Goal: Information Seeking & Learning: Learn about a topic

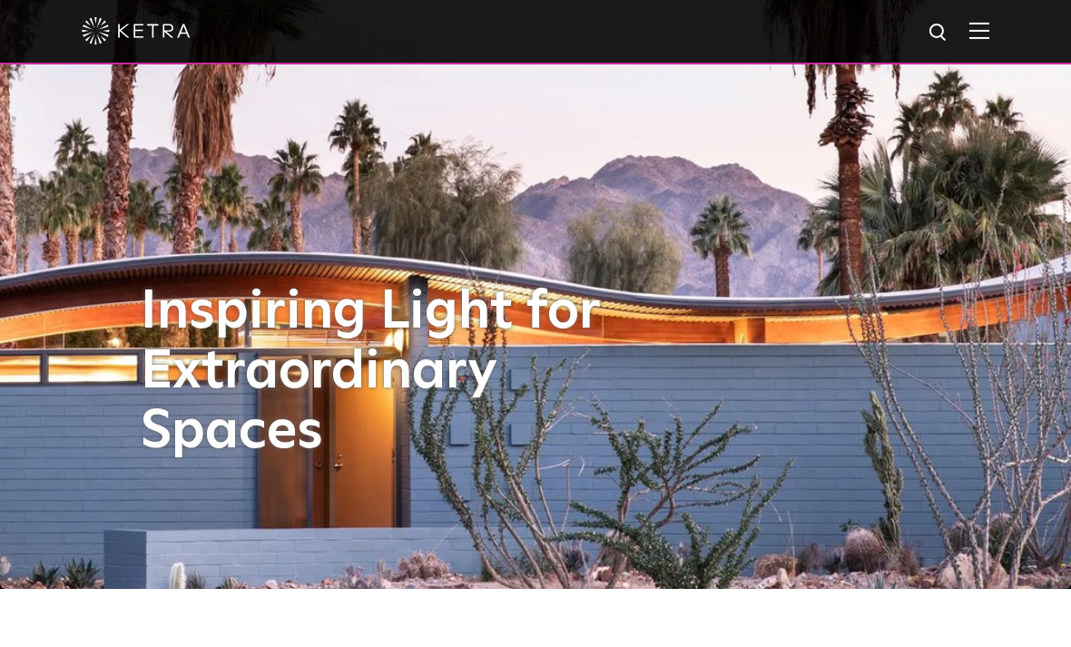
click at [785, 333] on div "Inspiring Light for Extraordinary Spaces" at bounding box center [536, 266] width 790 height 647
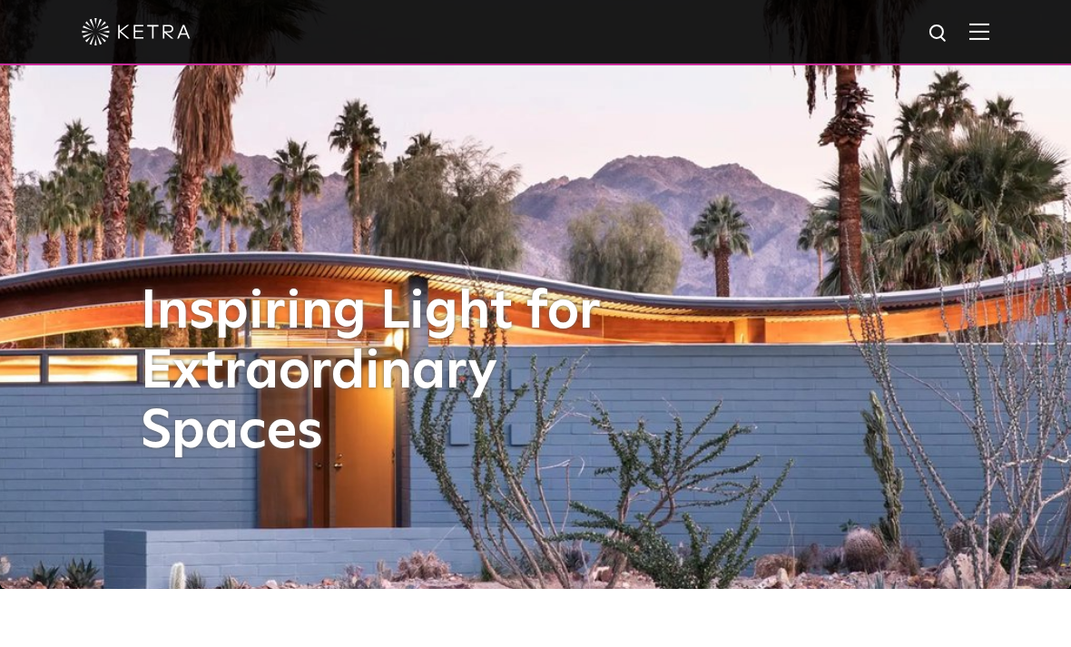
click at [642, 375] on h1 "Inspiring Light for Extraordinary Spaces" at bounding box center [398, 372] width 514 height 180
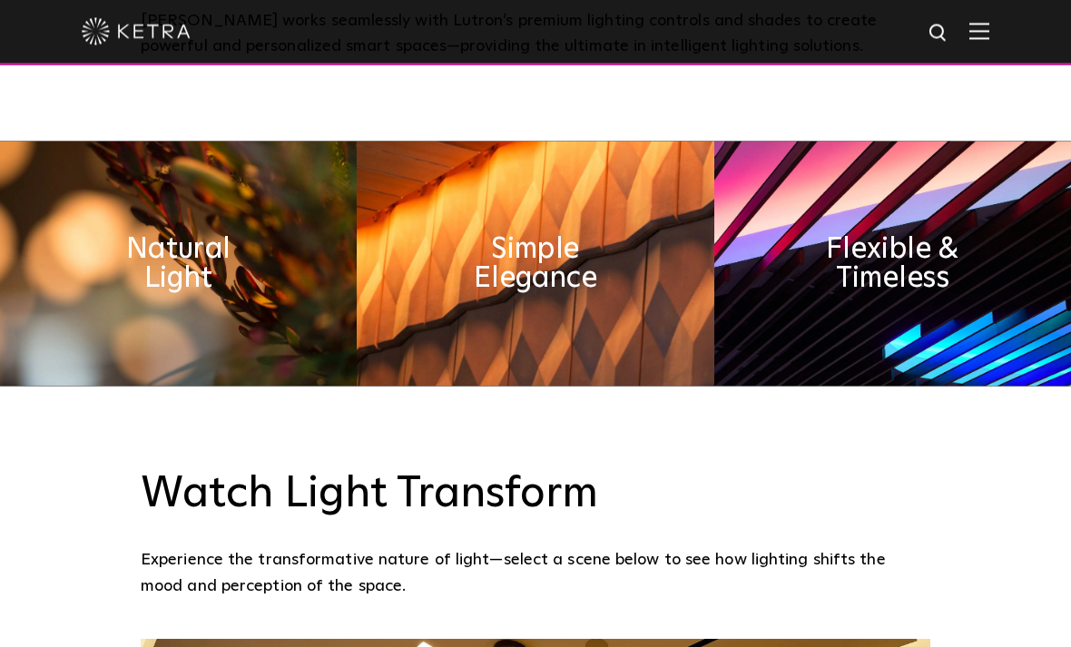
scroll to position [853, 0]
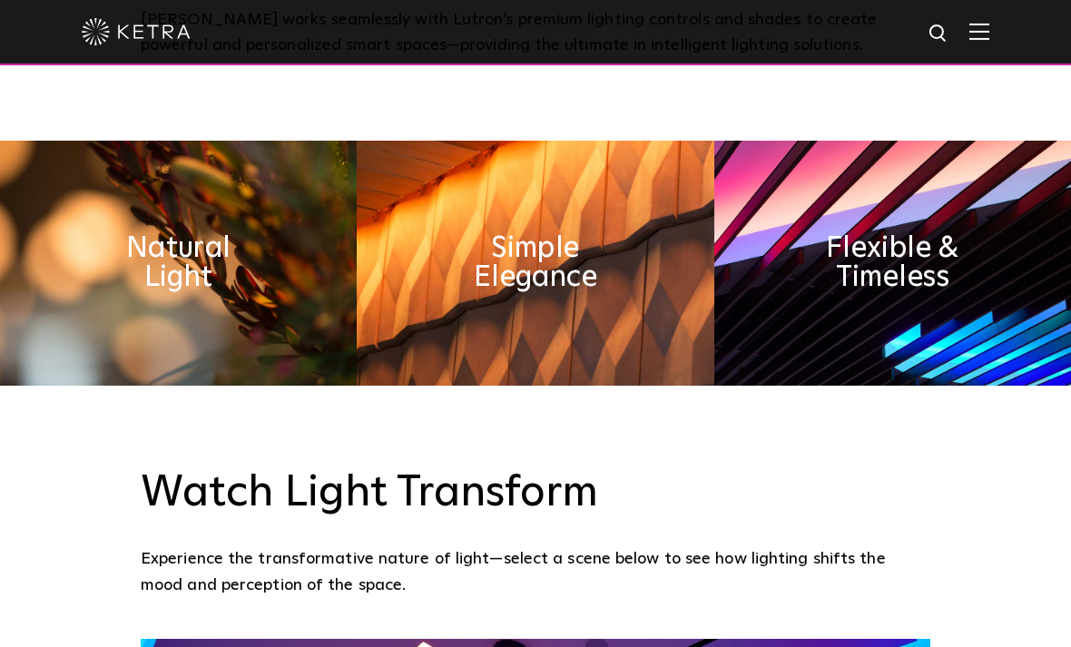
click at [886, 278] on h2 "Flexible & Timeless" at bounding box center [892, 263] width 179 height 58
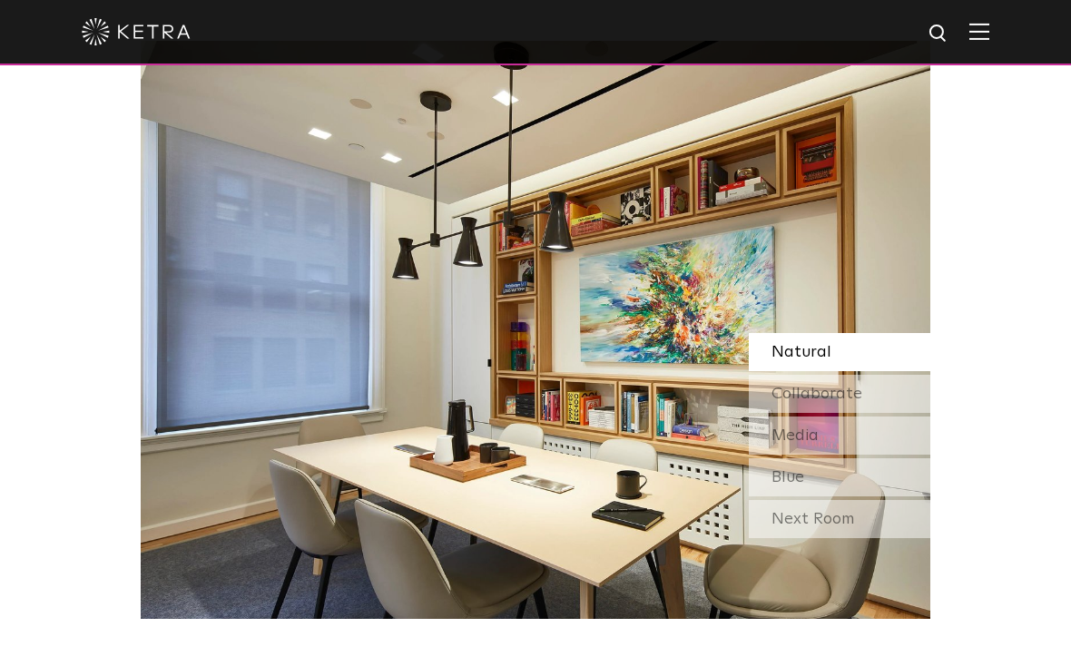
scroll to position [1454, 0]
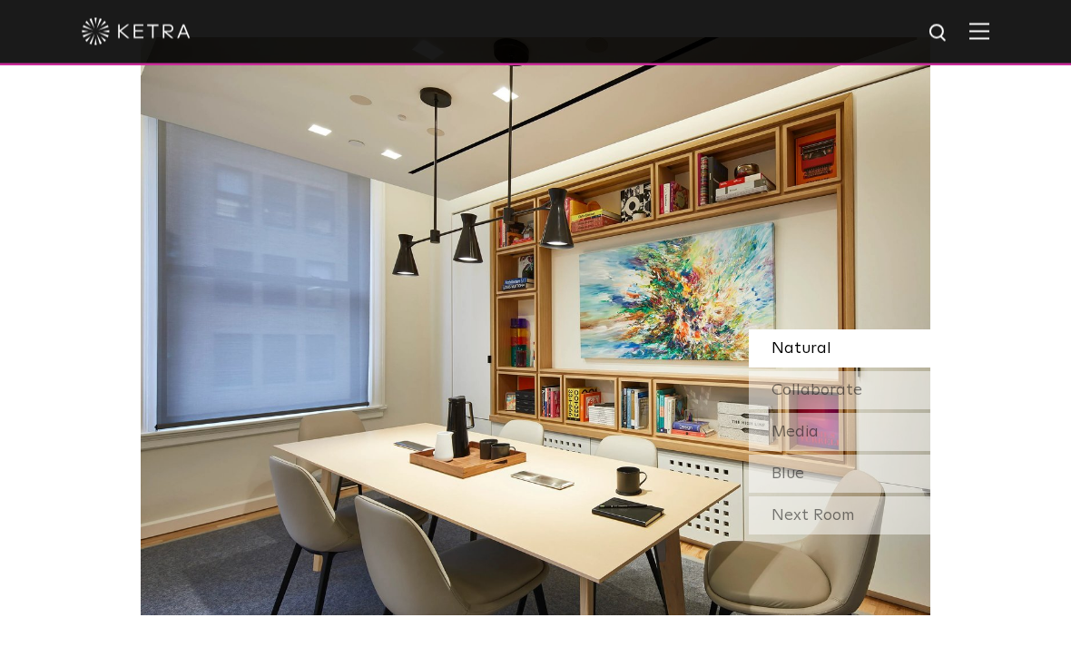
click at [539, 331] on img at bounding box center [536, 327] width 790 height 578
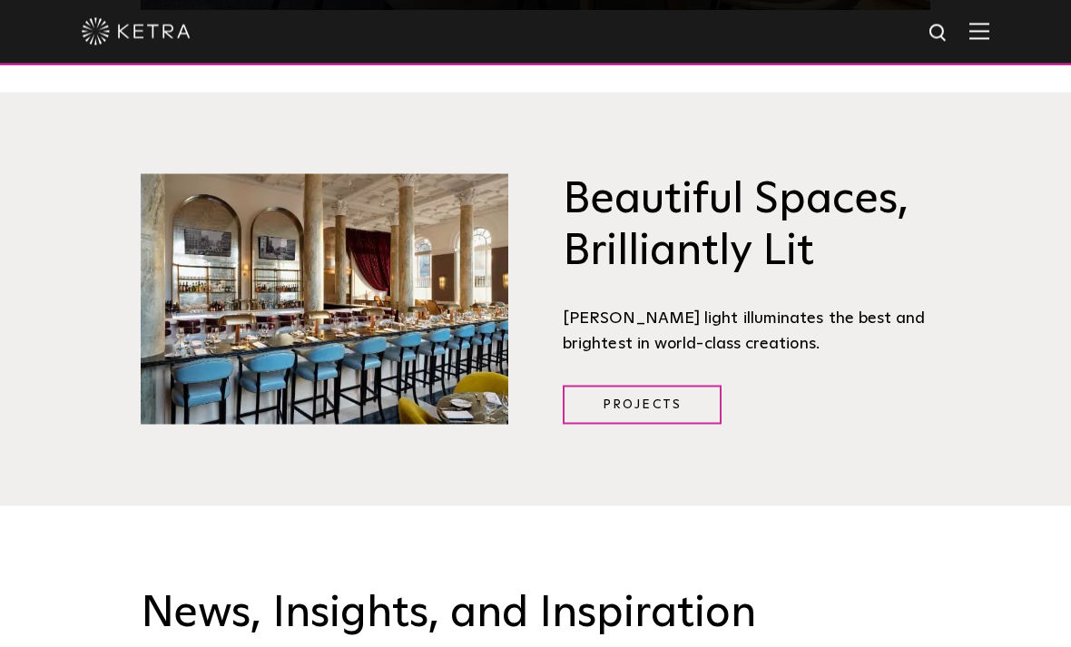
scroll to position [2060, 0]
click at [293, 311] on img at bounding box center [325, 298] width 368 height 250
click at [356, 339] on img at bounding box center [325, 298] width 368 height 250
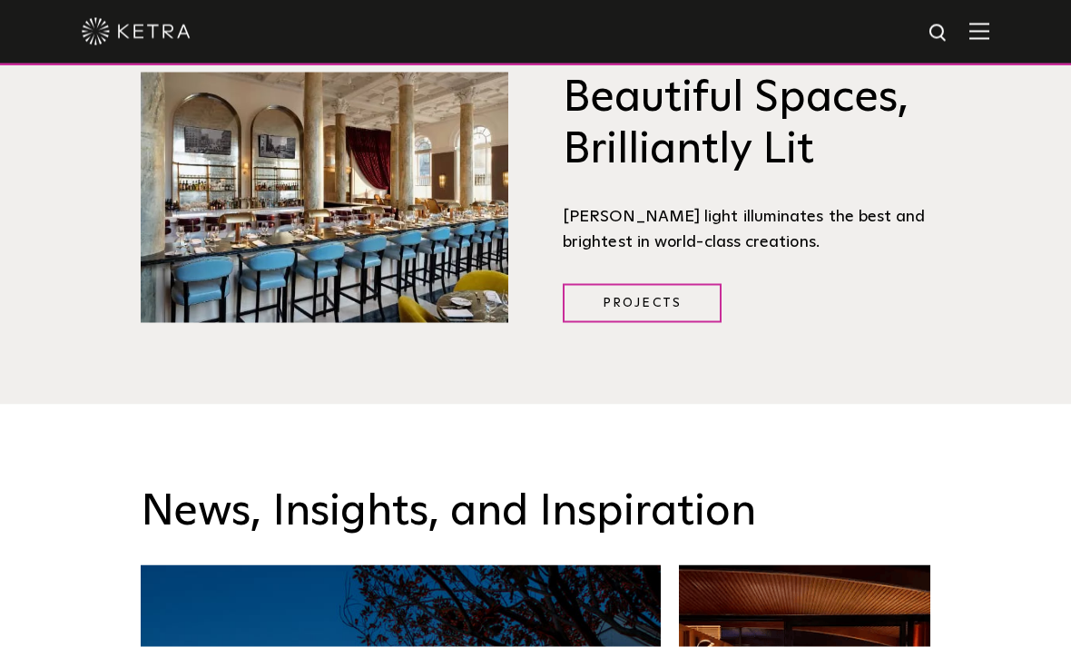
scroll to position [2155, 0]
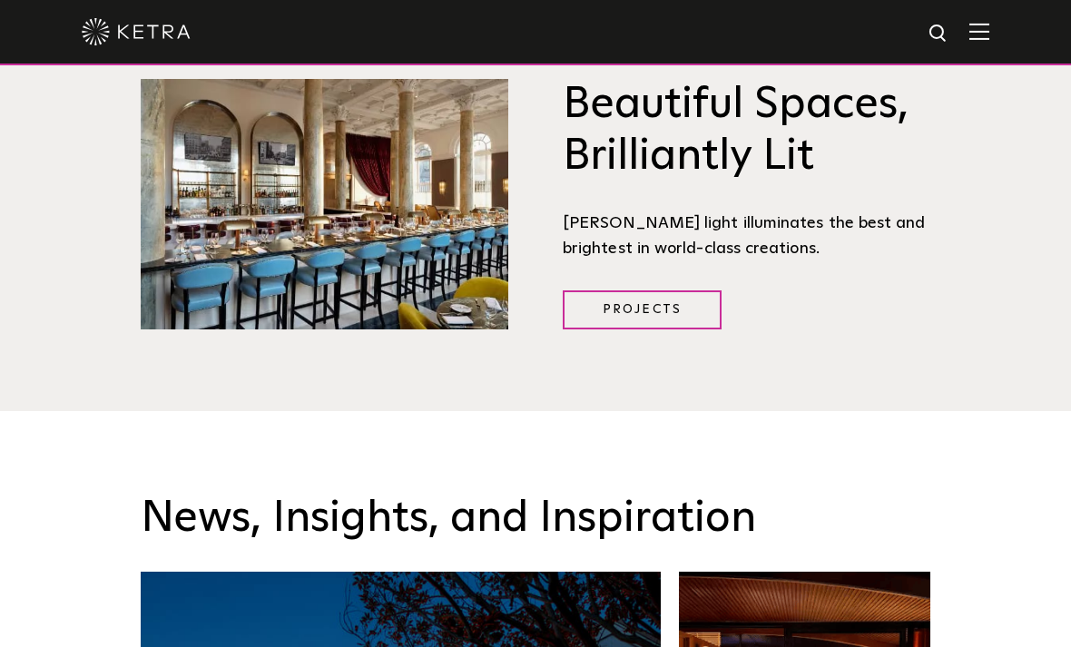
click at [653, 307] on link "Projects" at bounding box center [642, 309] width 159 height 39
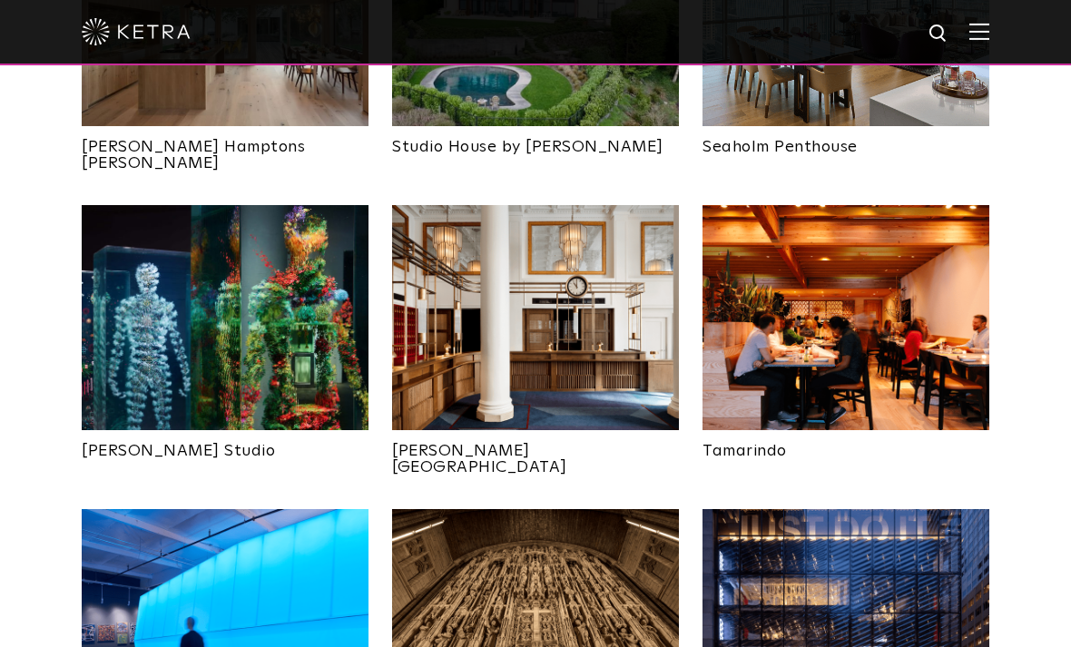
scroll to position [929, 0]
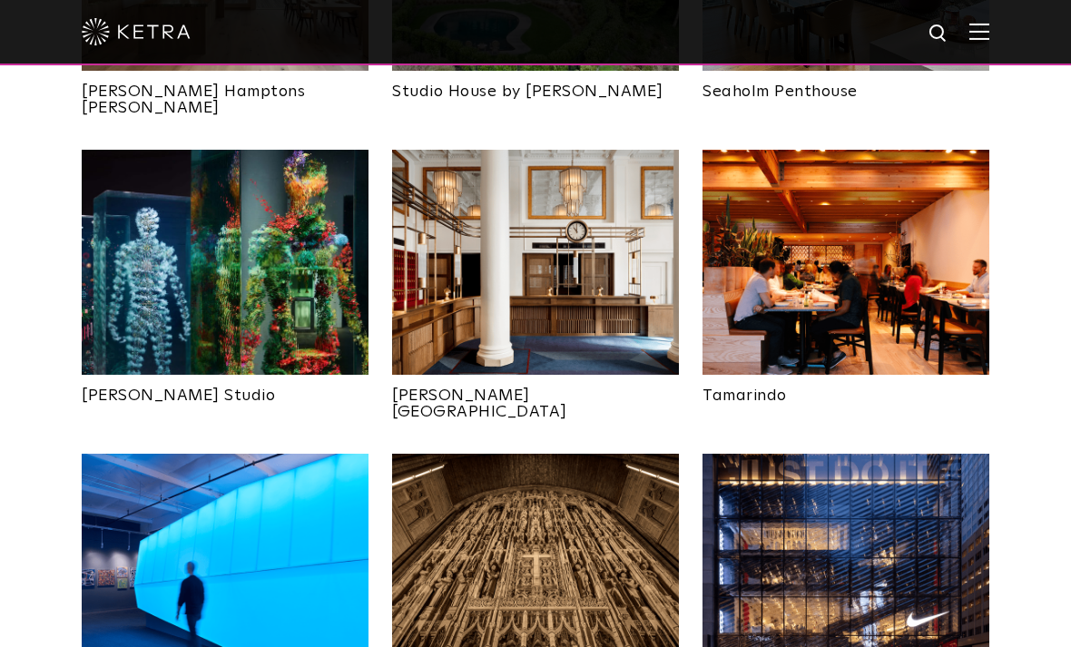
scroll to position [985, 0]
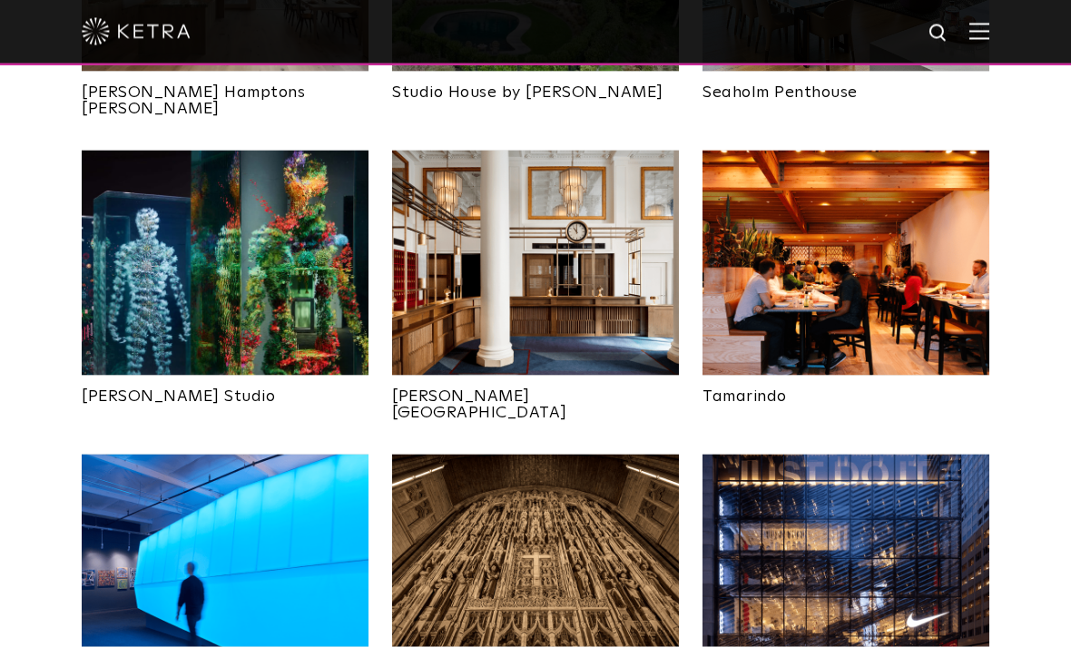
click at [248, 278] on img at bounding box center [225, 263] width 287 height 225
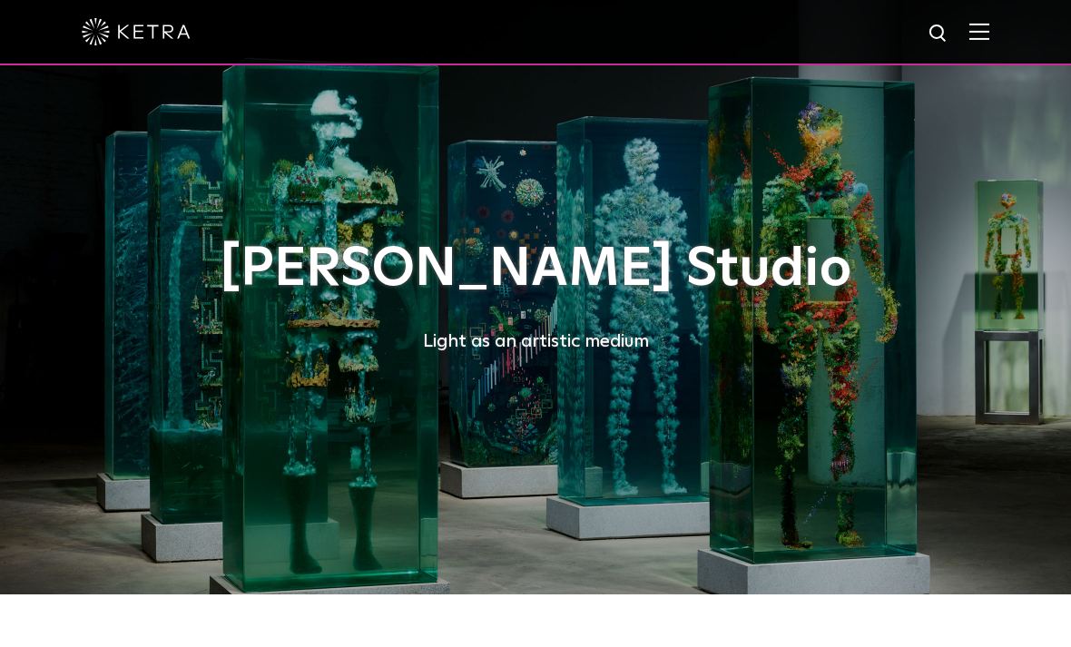
click at [604, 282] on h1 "Dustin Yellin Studio" at bounding box center [536, 270] width 826 height 60
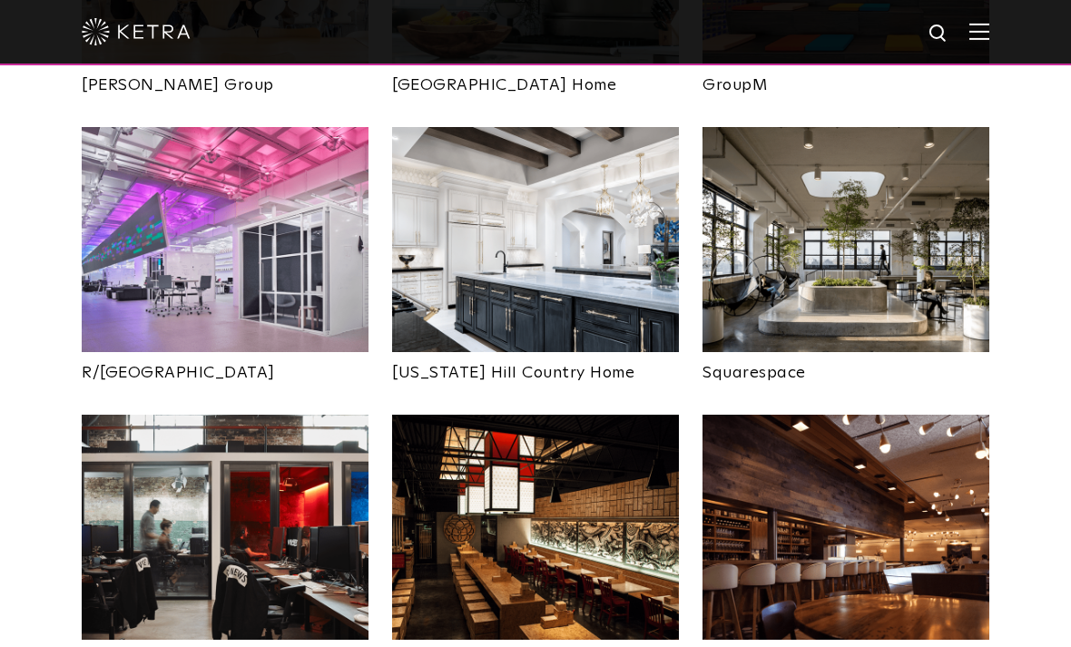
scroll to position [3247, 0]
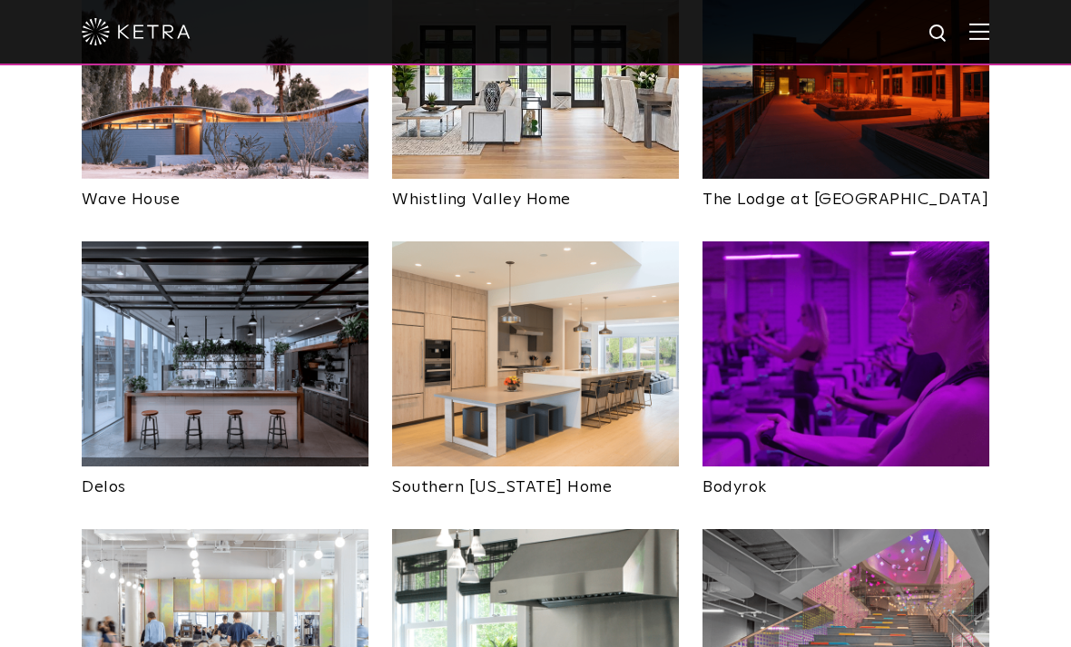
click at [936, 294] on img at bounding box center [845, 353] width 287 height 225
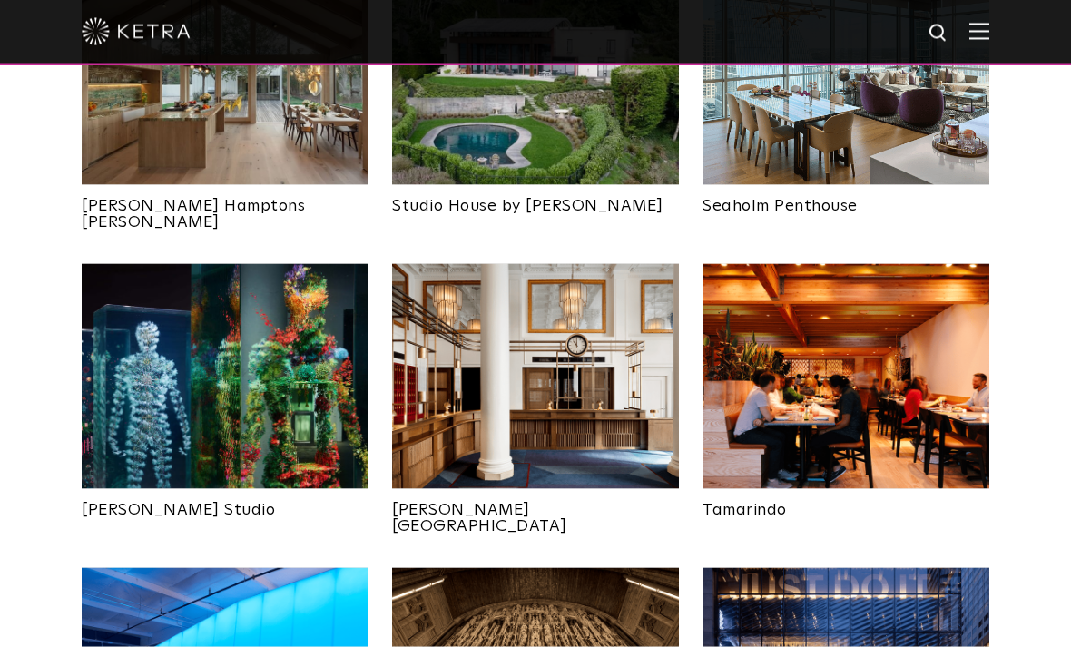
scroll to position [872, 0]
click at [593, 370] on img at bounding box center [535, 375] width 287 height 225
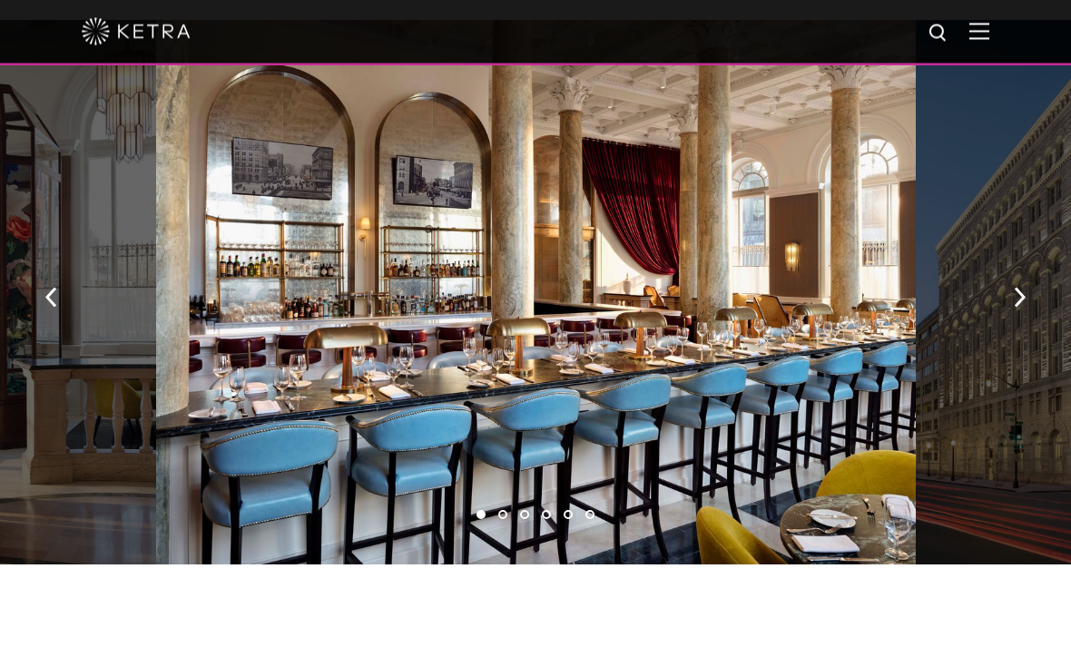
scroll to position [1433, 0]
click at [1012, 290] on button "button" at bounding box center [1019, 296] width 39 height 63
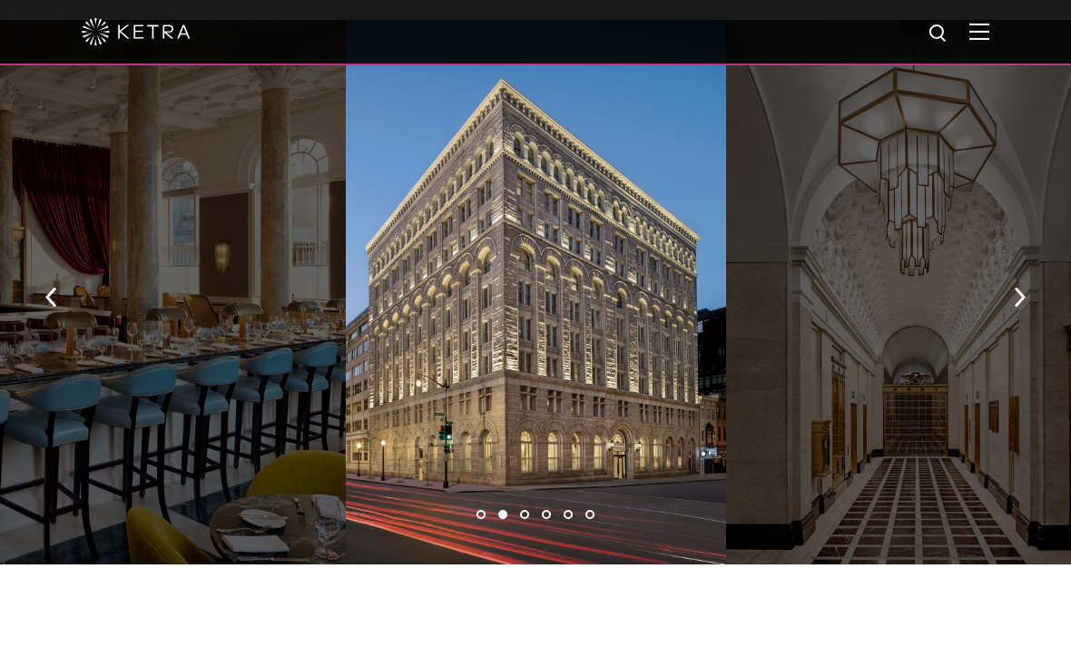
click at [1023, 289] on img "button" at bounding box center [1020, 298] width 12 height 20
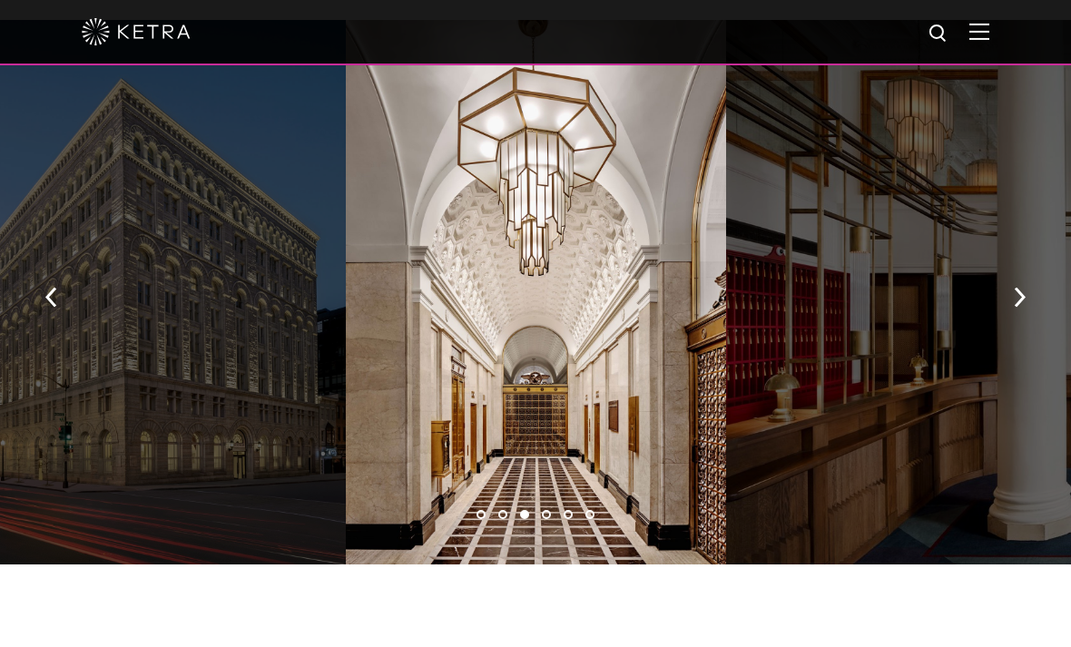
click at [1021, 293] on img "button" at bounding box center [1020, 298] width 12 height 20
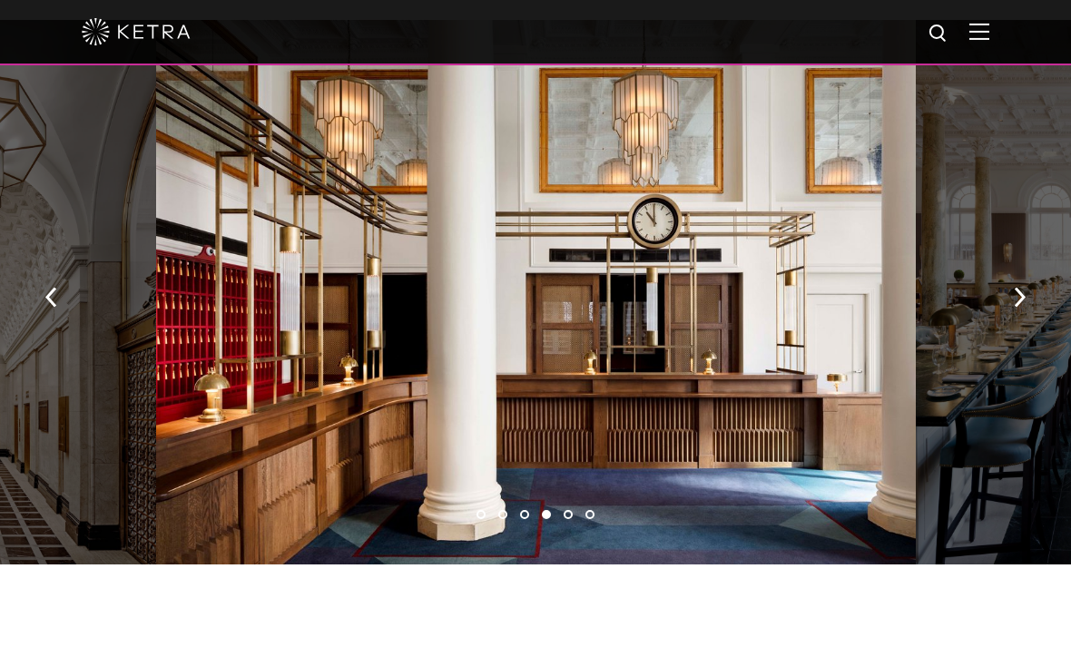
click at [1005, 295] on button "button" at bounding box center [1019, 296] width 39 height 63
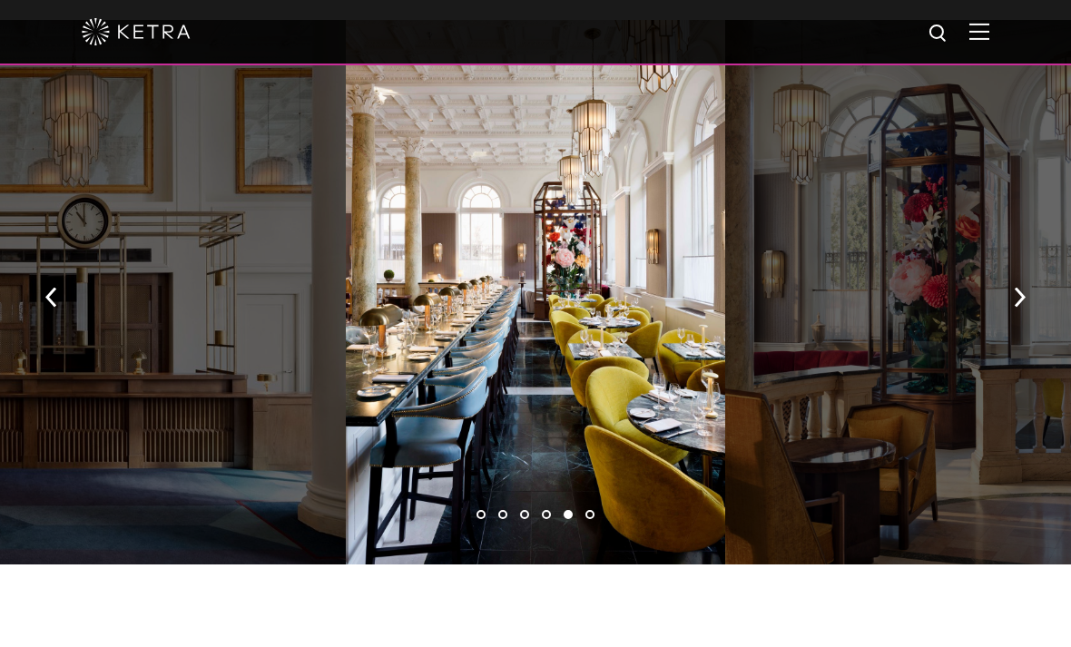
click at [1021, 290] on img "button" at bounding box center [1020, 298] width 12 height 20
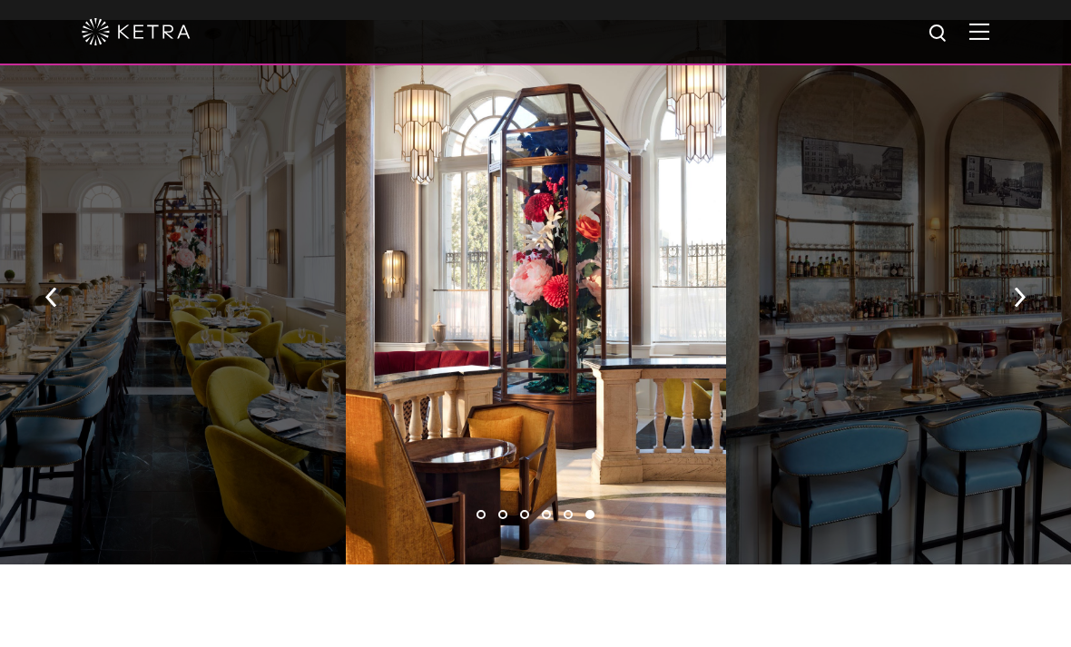
click at [1015, 295] on img "button" at bounding box center [1020, 298] width 12 height 20
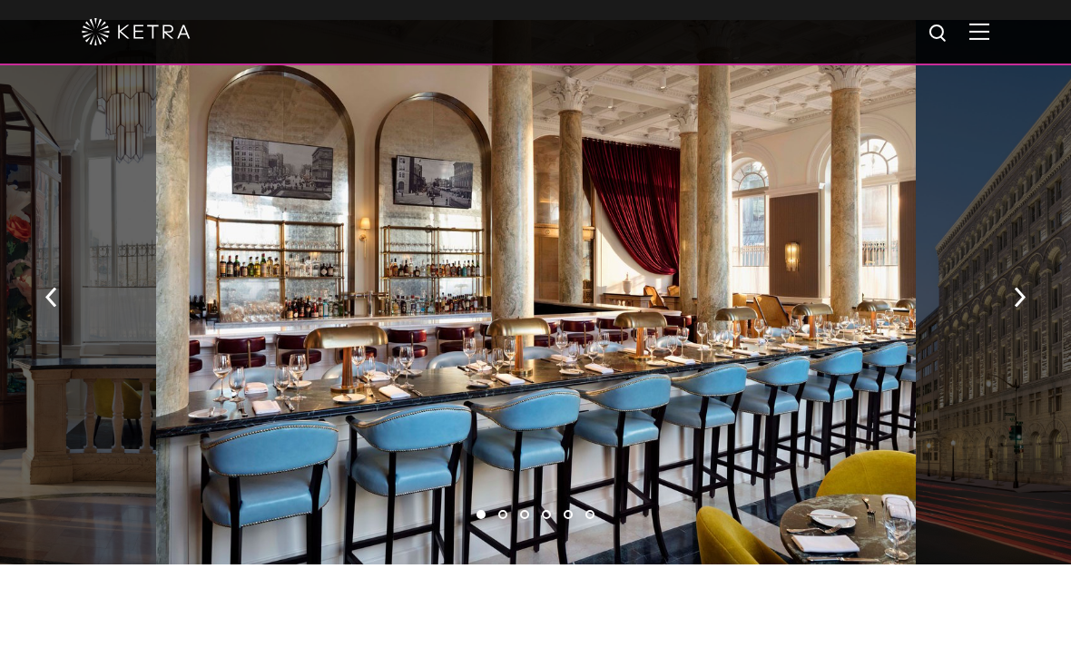
click at [1019, 297] on img "button" at bounding box center [1020, 298] width 12 height 20
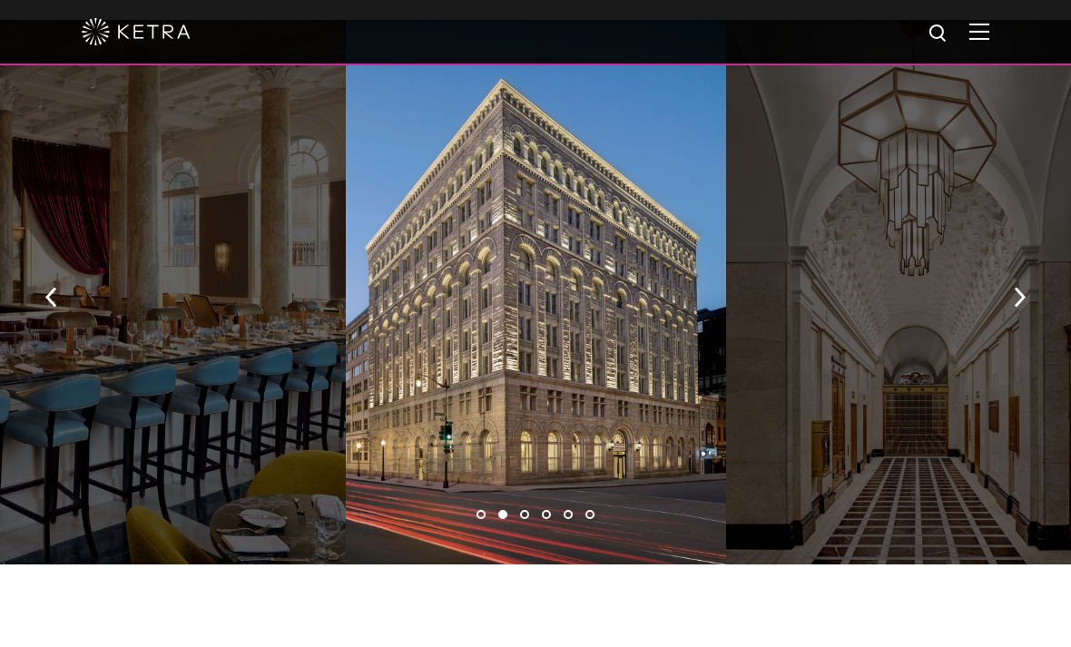
click at [1030, 289] on button "button" at bounding box center [1019, 296] width 39 height 63
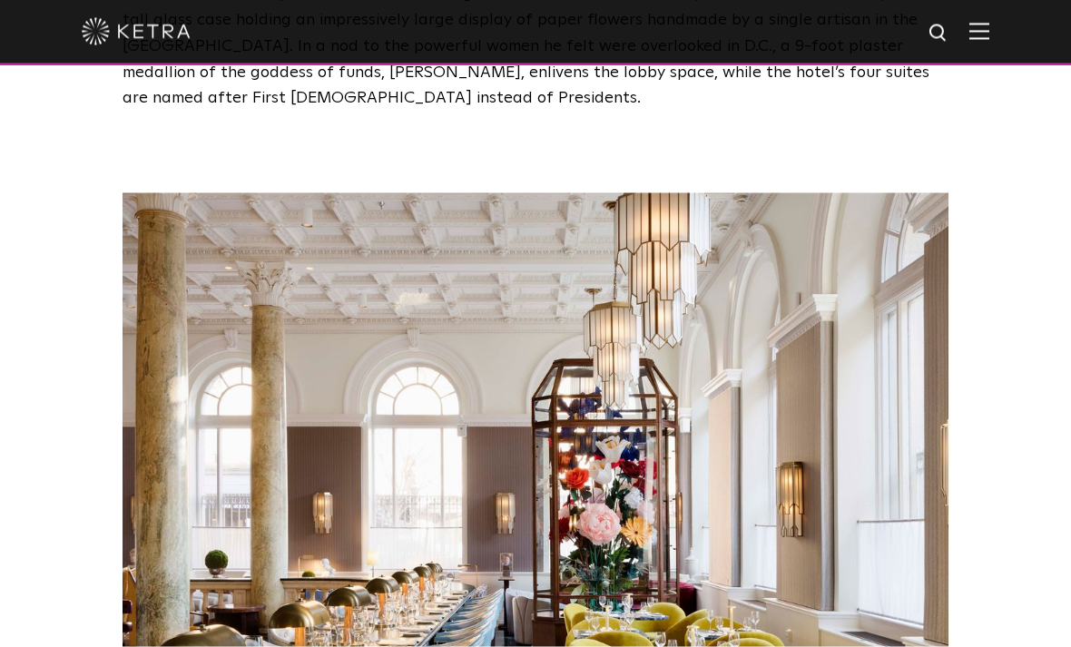
scroll to position [3427, 0]
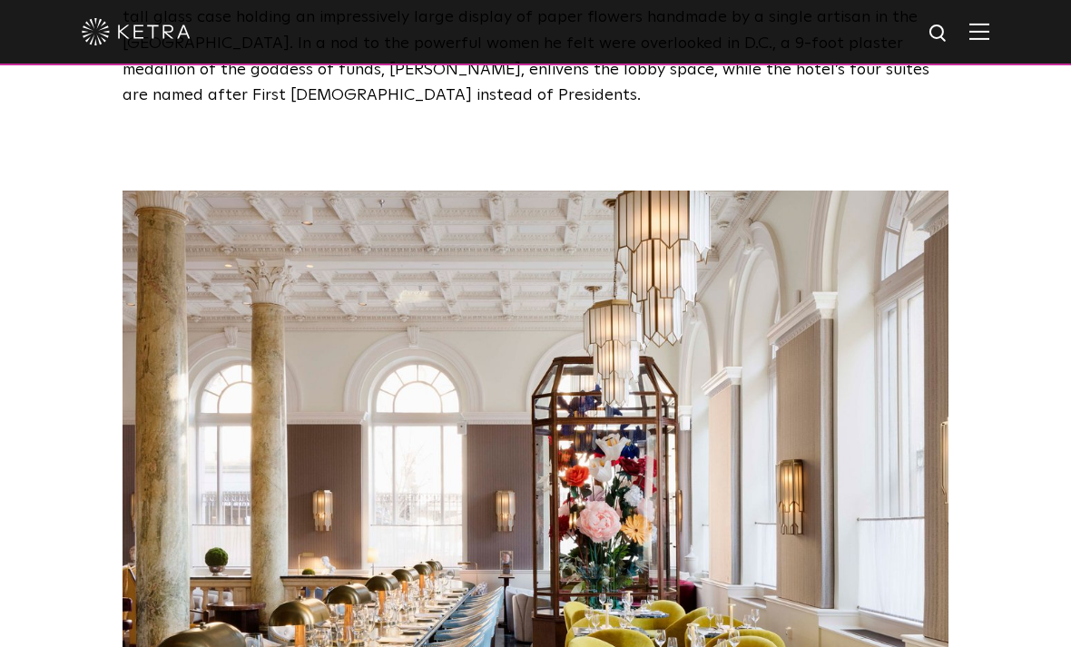
click at [858, 463] on img at bounding box center [536, 487] width 826 height 592
click at [859, 472] on img at bounding box center [536, 487] width 826 height 592
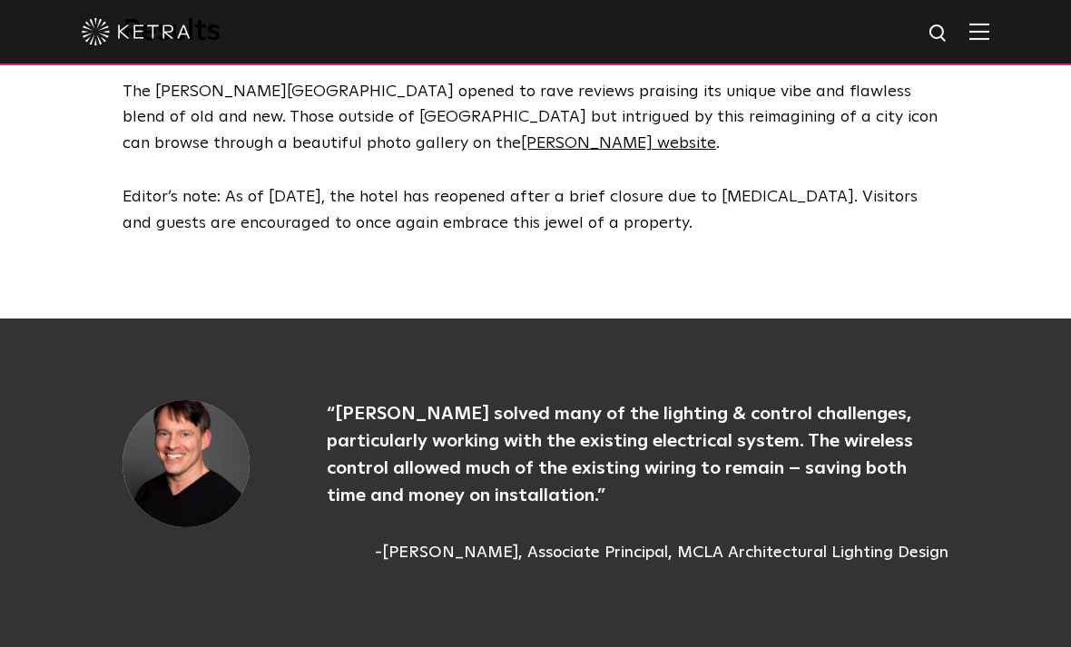
scroll to position [4324, 0]
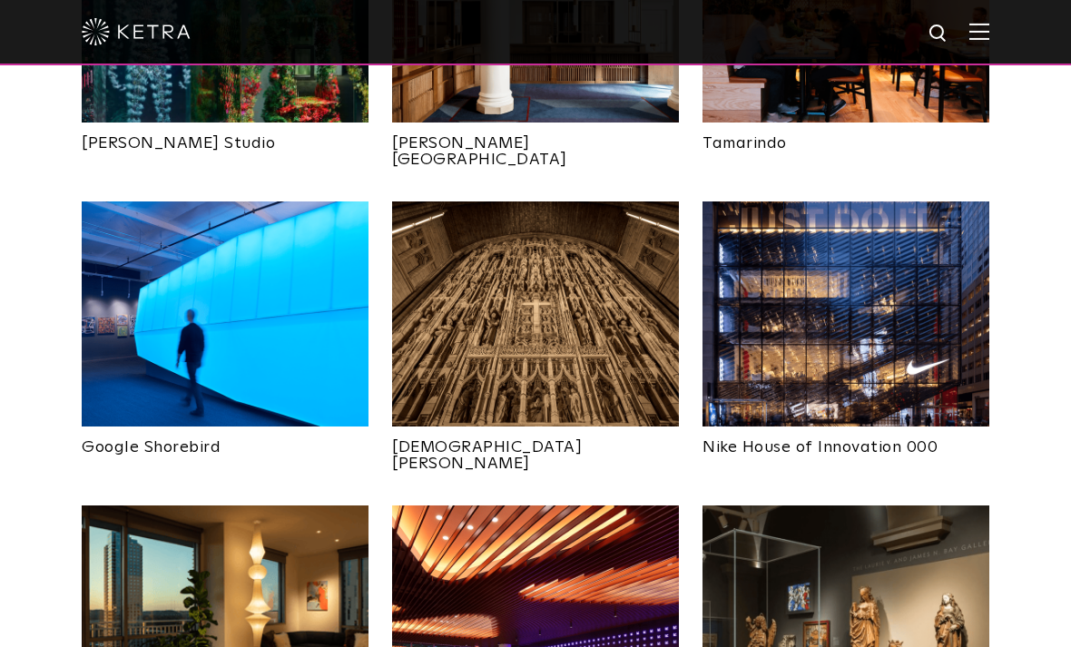
scroll to position [1239, 0]
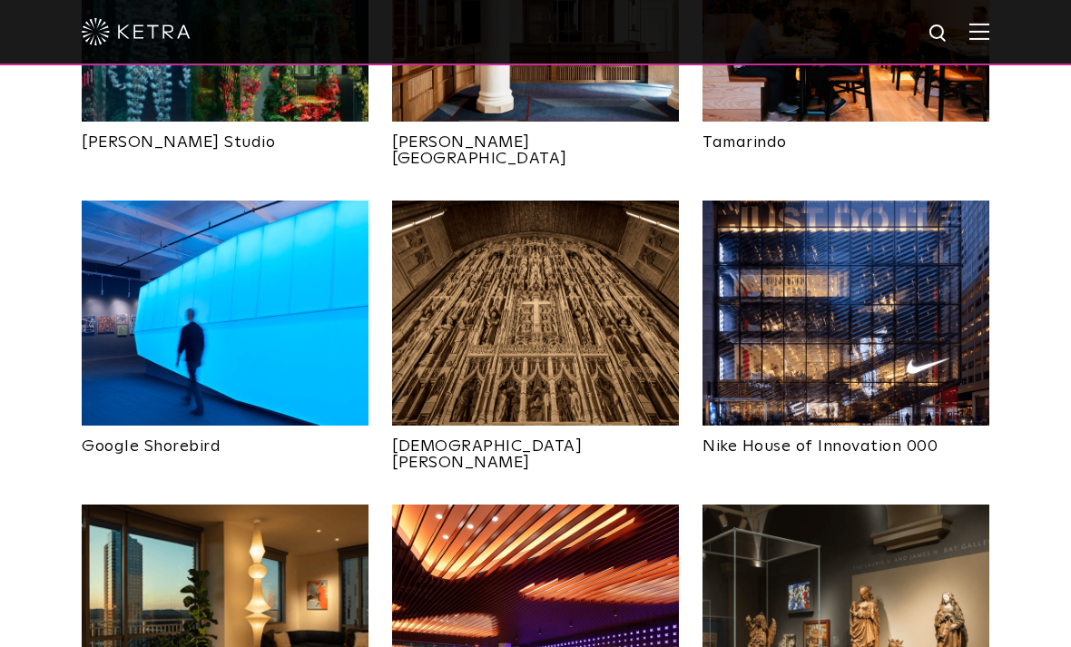
click at [574, 326] on img at bounding box center [535, 313] width 287 height 225
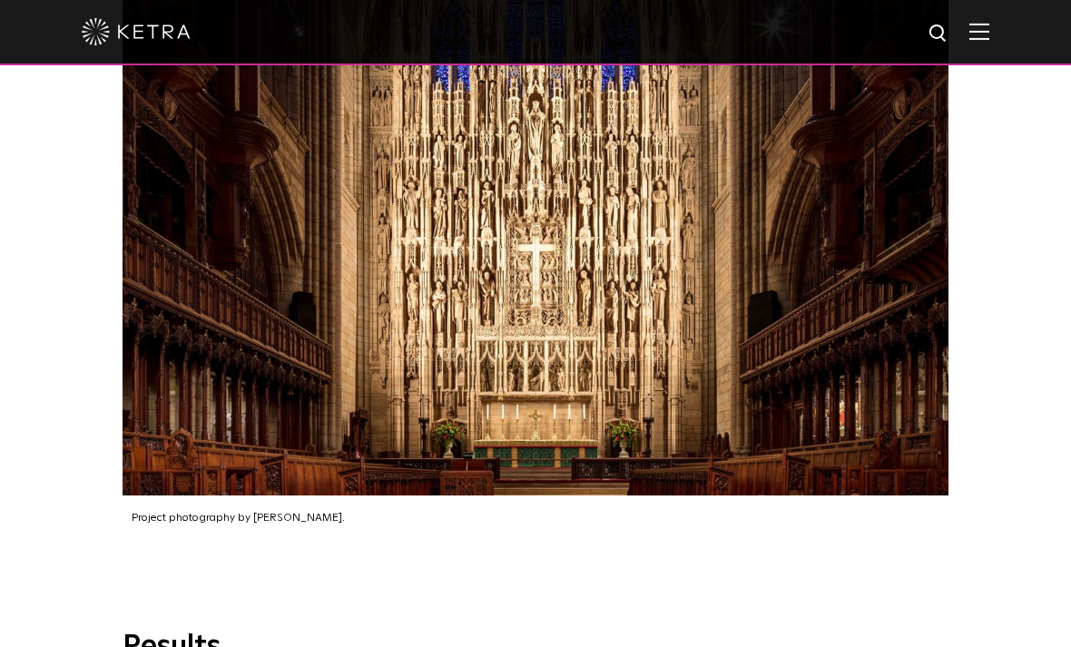
scroll to position [3995, 0]
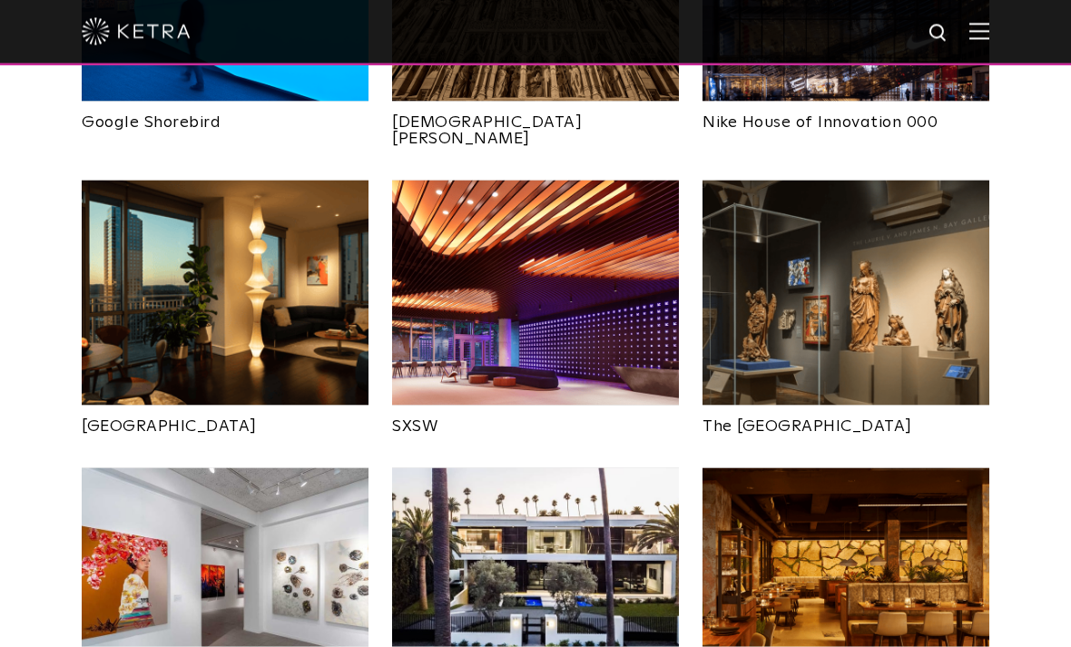
scroll to position [1565, 0]
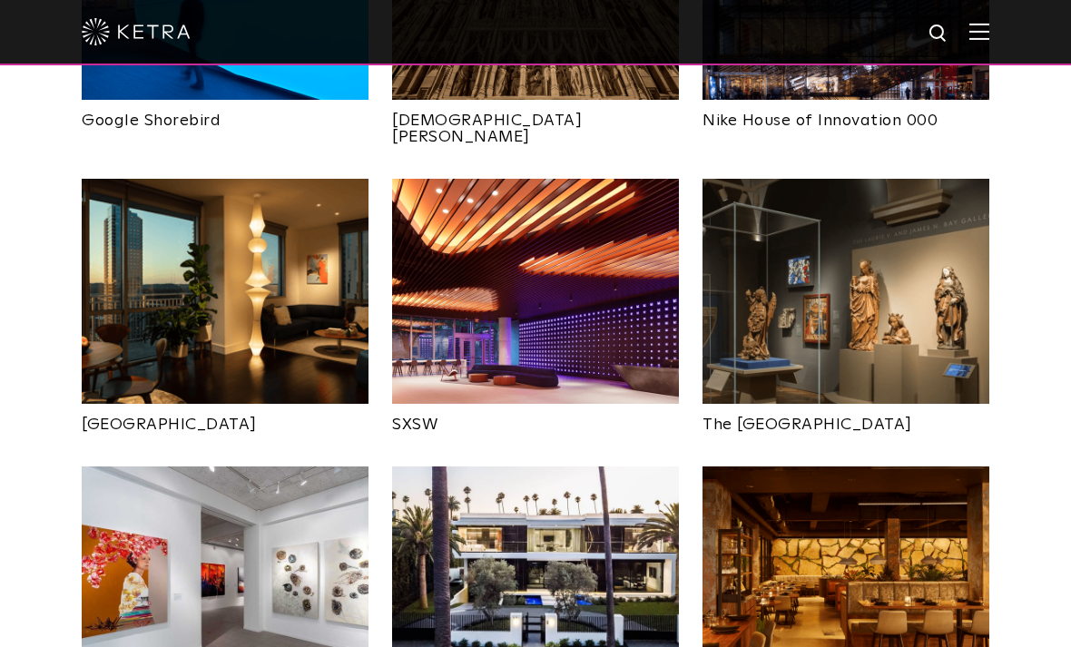
click at [537, 253] on img at bounding box center [535, 291] width 287 height 225
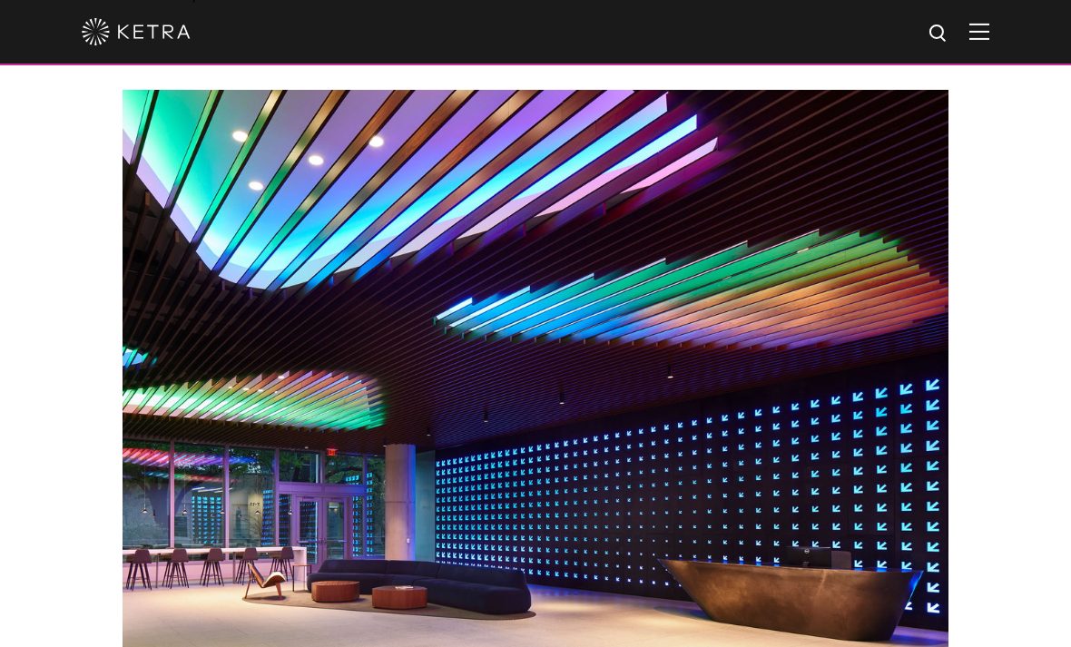
scroll to position [2549, 0]
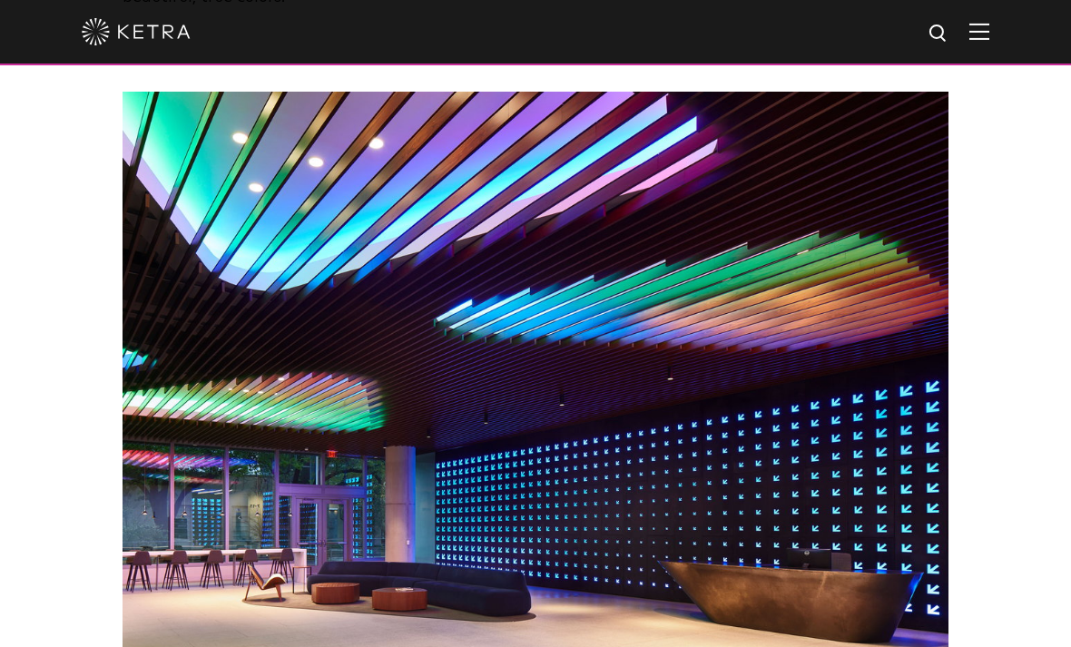
click at [781, 336] on img at bounding box center [536, 388] width 826 height 592
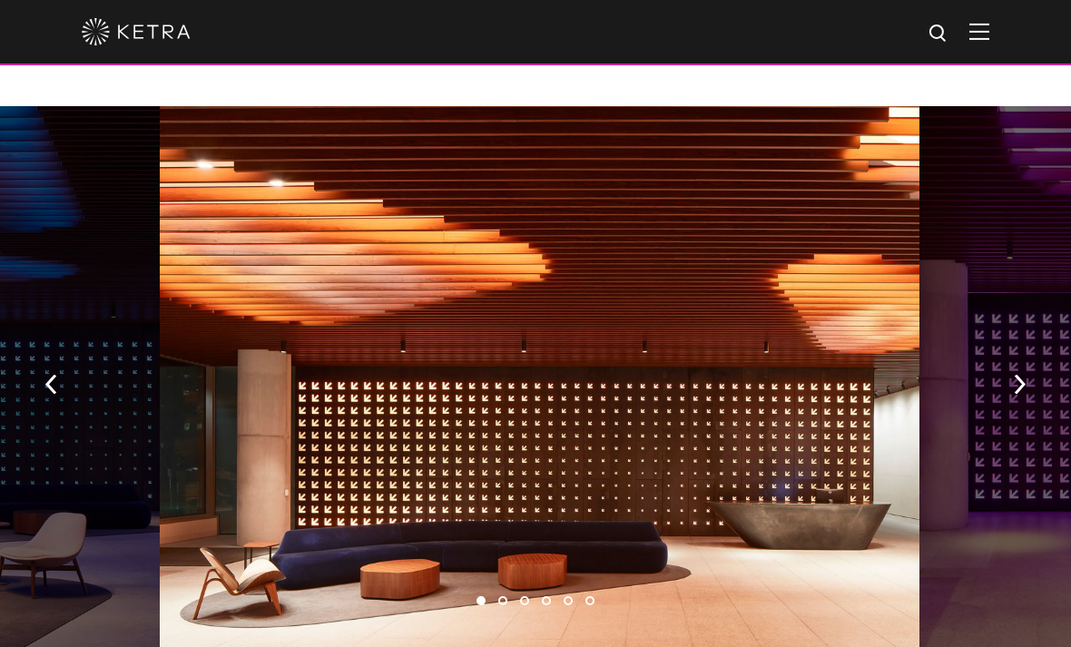
scroll to position [1346, 0]
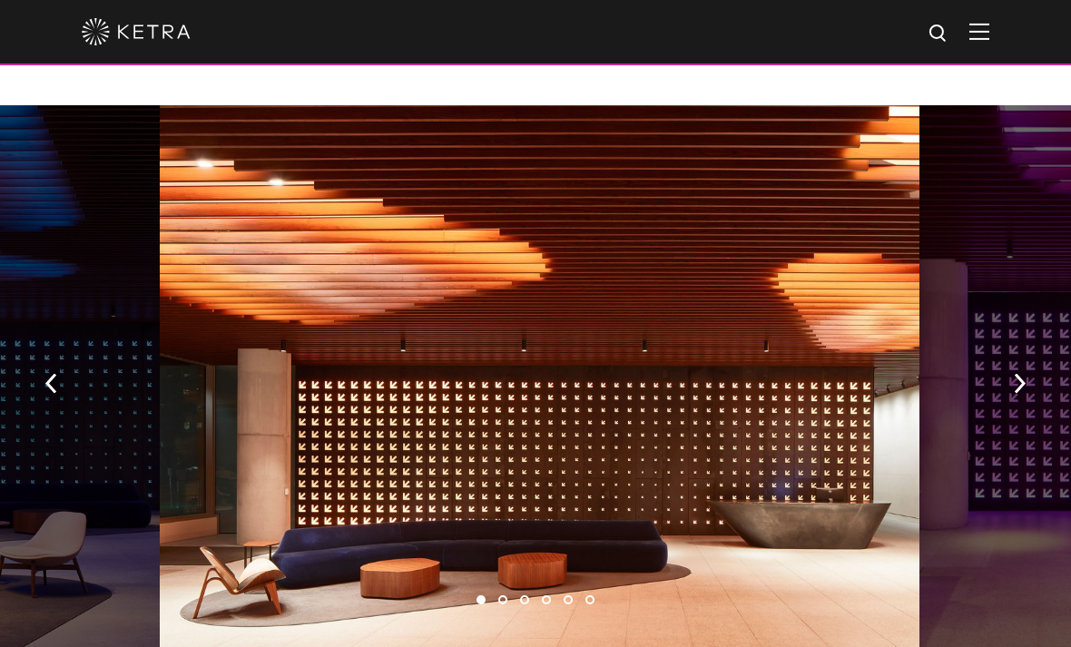
click at [1032, 351] on button "button" at bounding box center [1019, 382] width 39 height 63
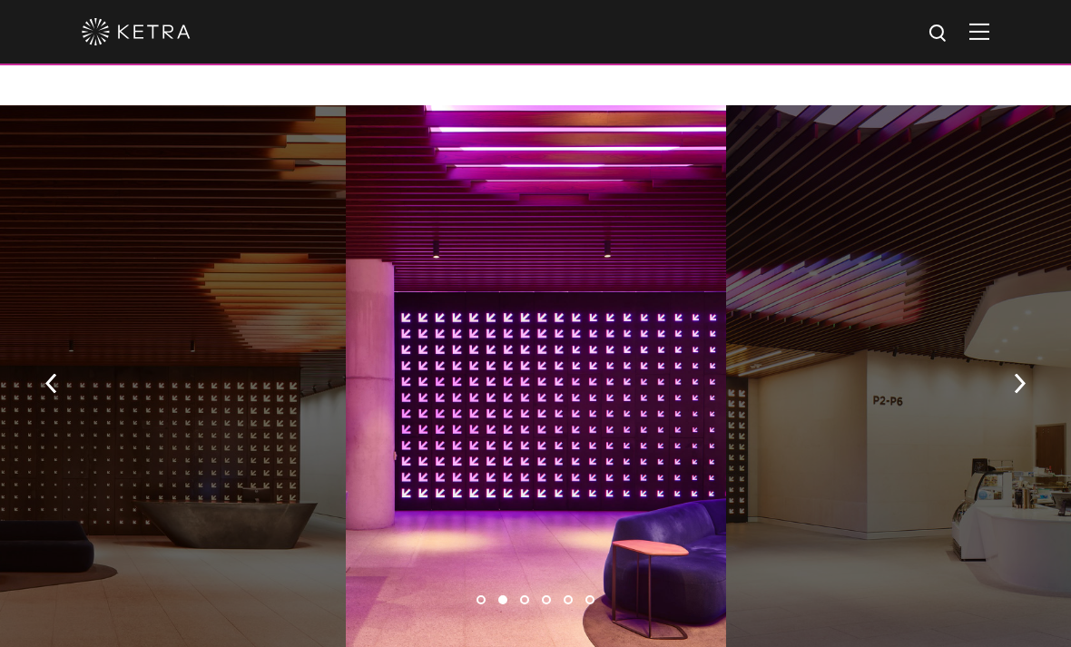
click at [1021, 374] on img "button" at bounding box center [1020, 384] width 12 height 20
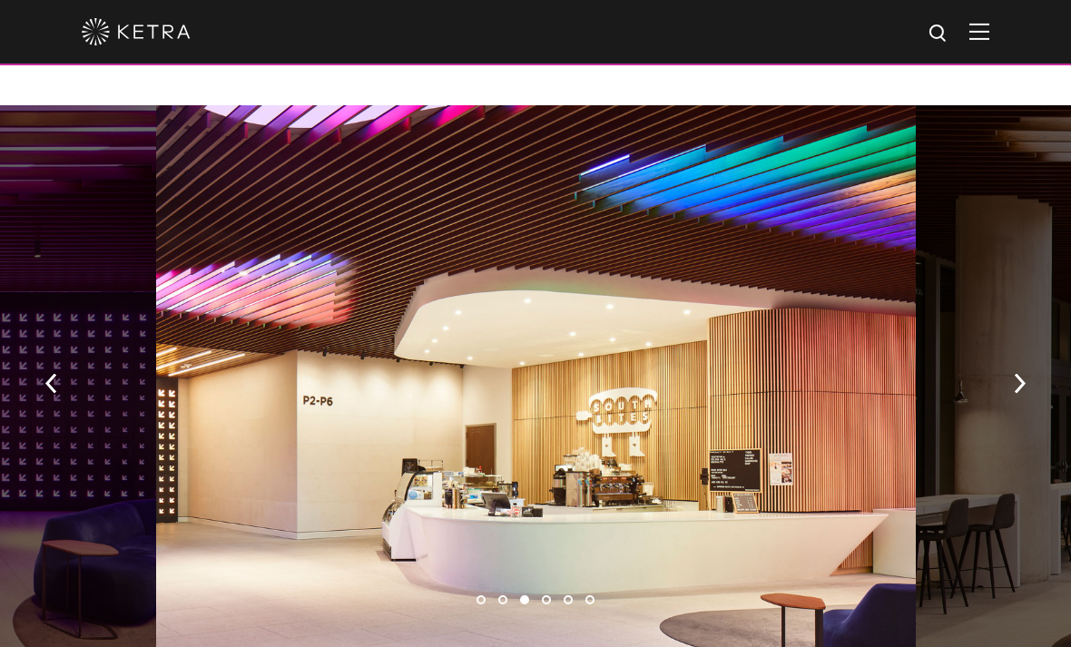
click at [1022, 374] on img "button" at bounding box center [1020, 384] width 12 height 20
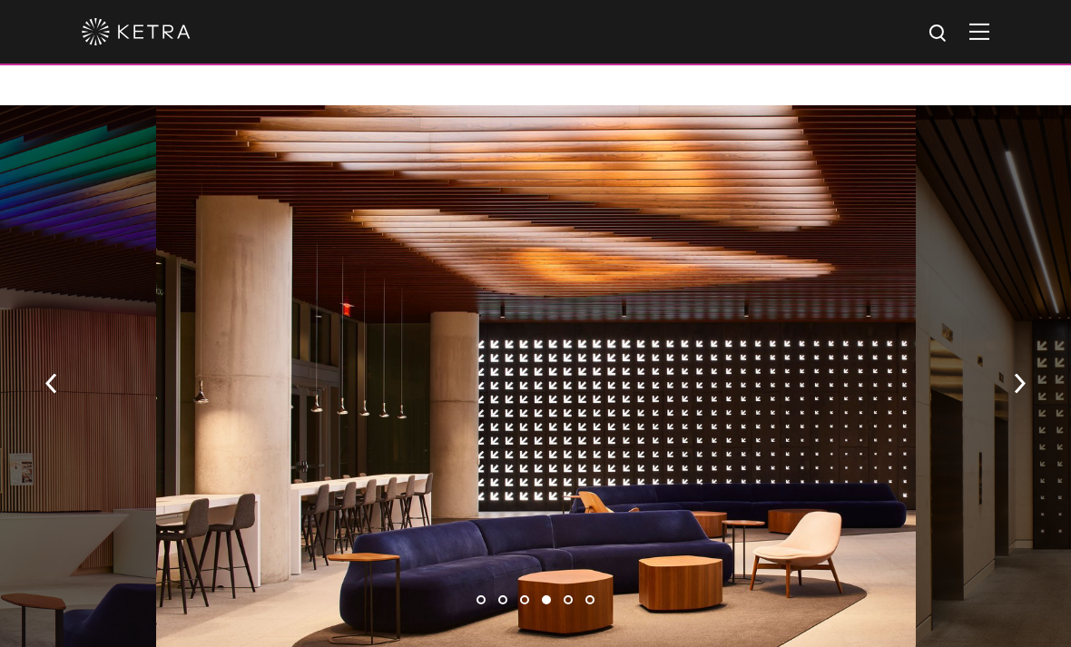
click at [1027, 351] on button "button" at bounding box center [1019, 382] width 39 height 63
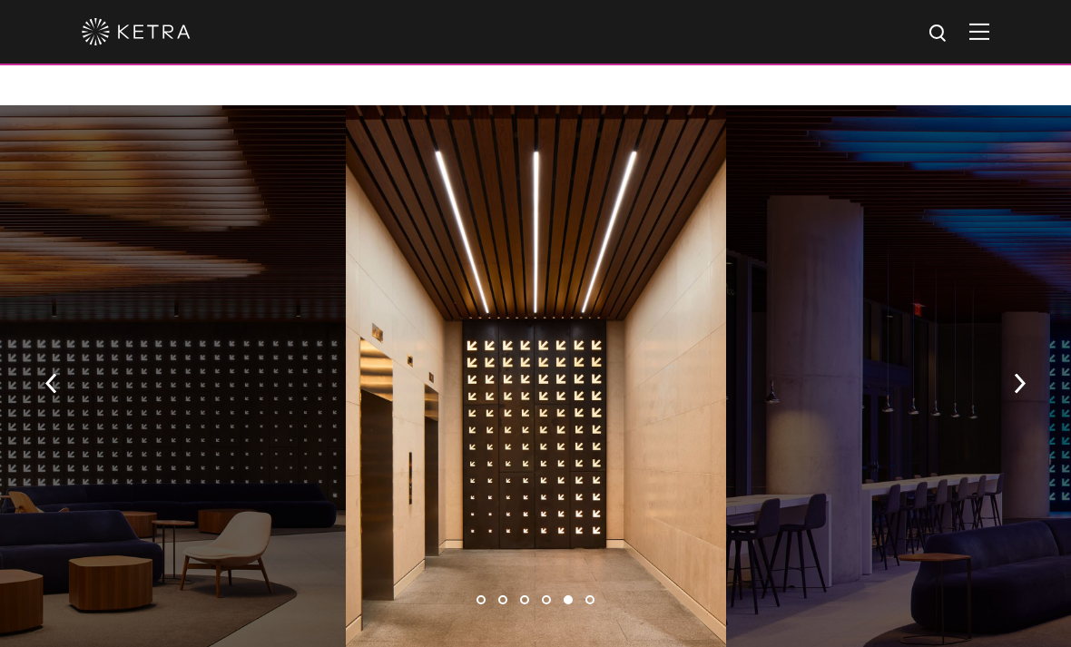
click at [1029, 351] on button "button" at bounding box center [1019, 382] width 39 height 63
